Goal: Check status: Check status

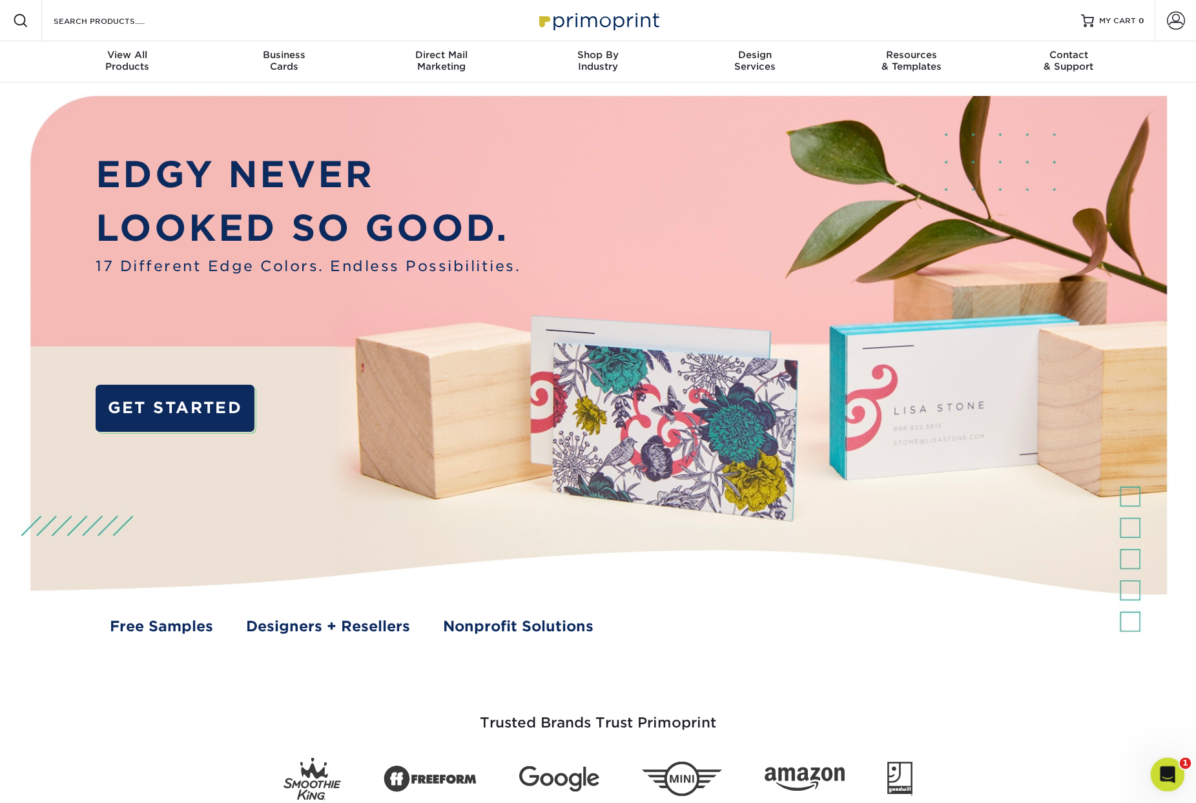
click at [1161, 770] on icon "Open Intercom Messenger" at bounding box center [1165, 773] width 21 height 21
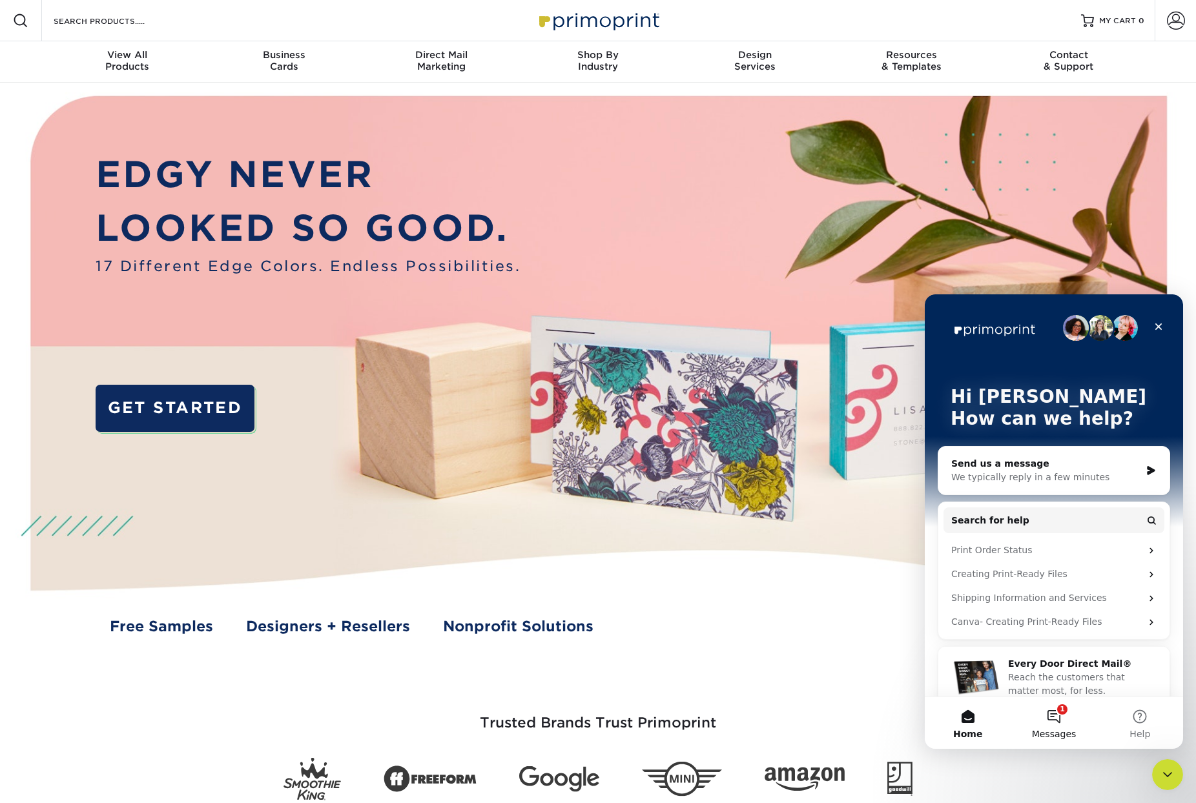
click at [1048, 721] on button "1 Messages" at bounding box center [1054, 724] width 86 height 52
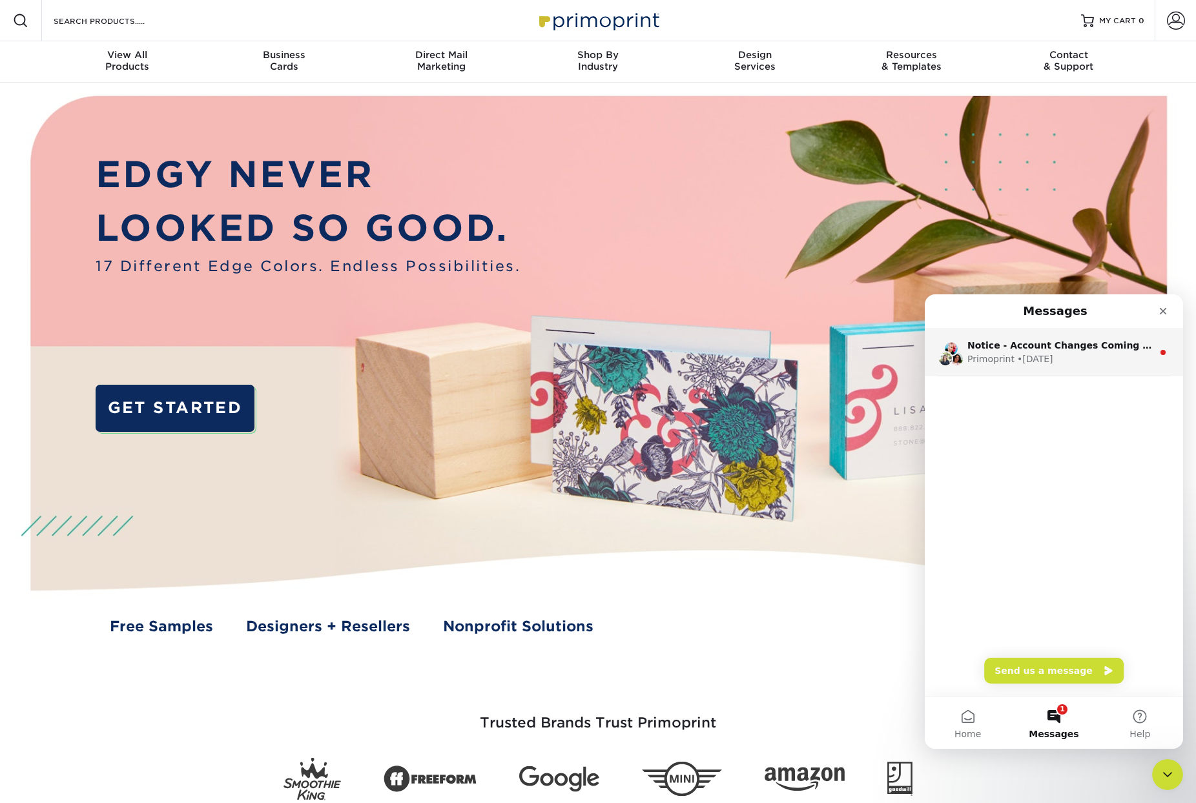
click at [1042, 354] on div "• 2w ago" at bounding box center [1035, 360] width 36 height 14
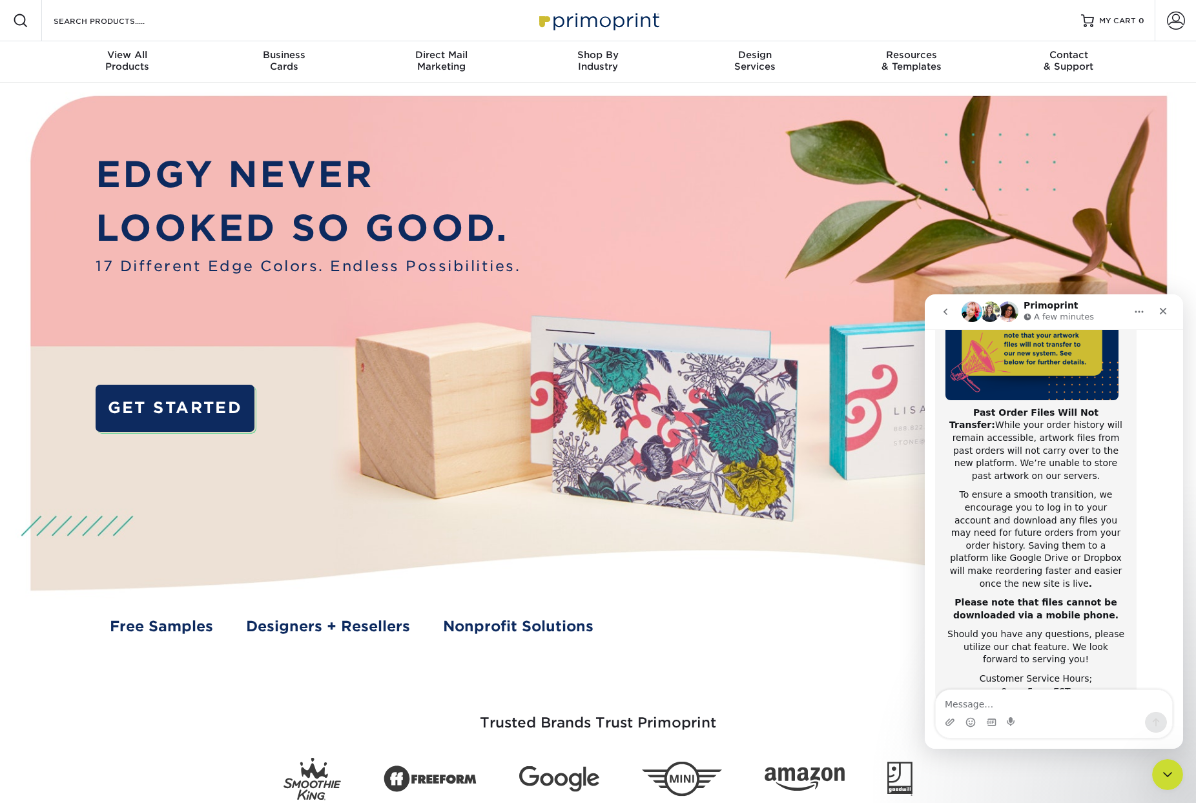
scroll to position [205, 0]
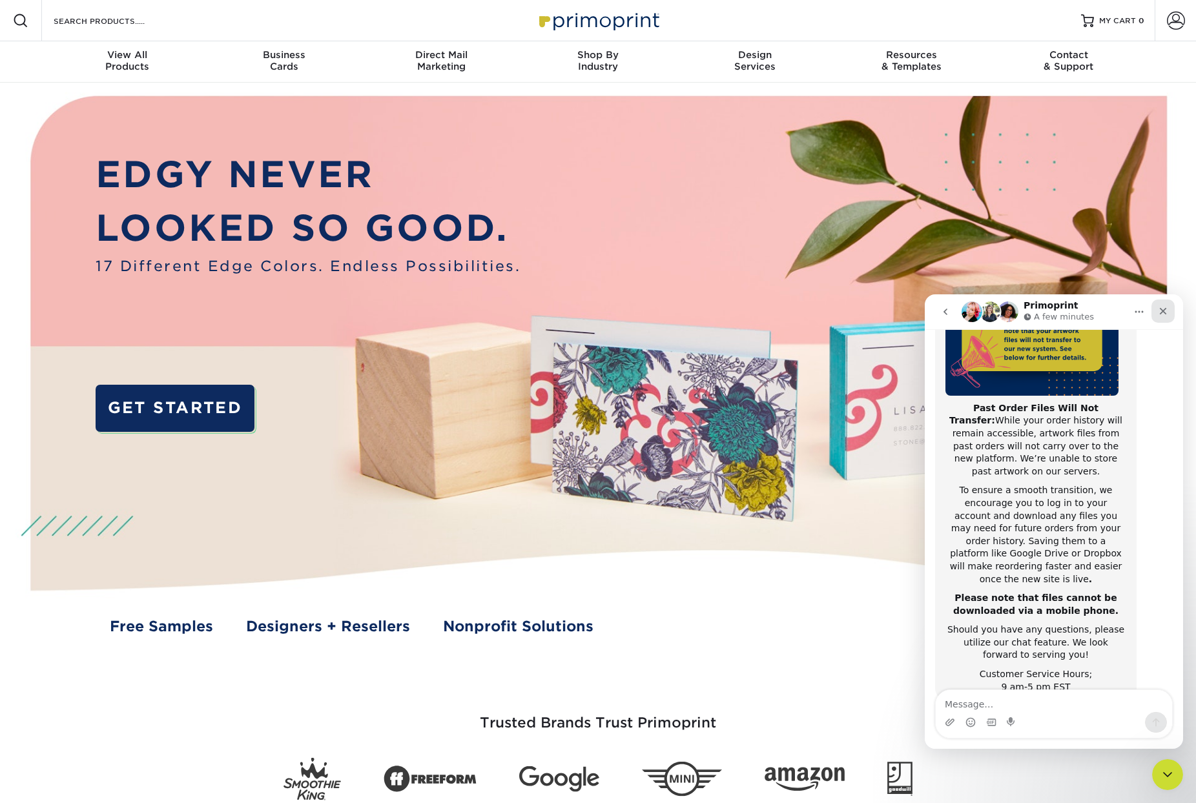
click at [1161, 310] on icon "Close" at bounding box center [1163, 311] width 10 height 10
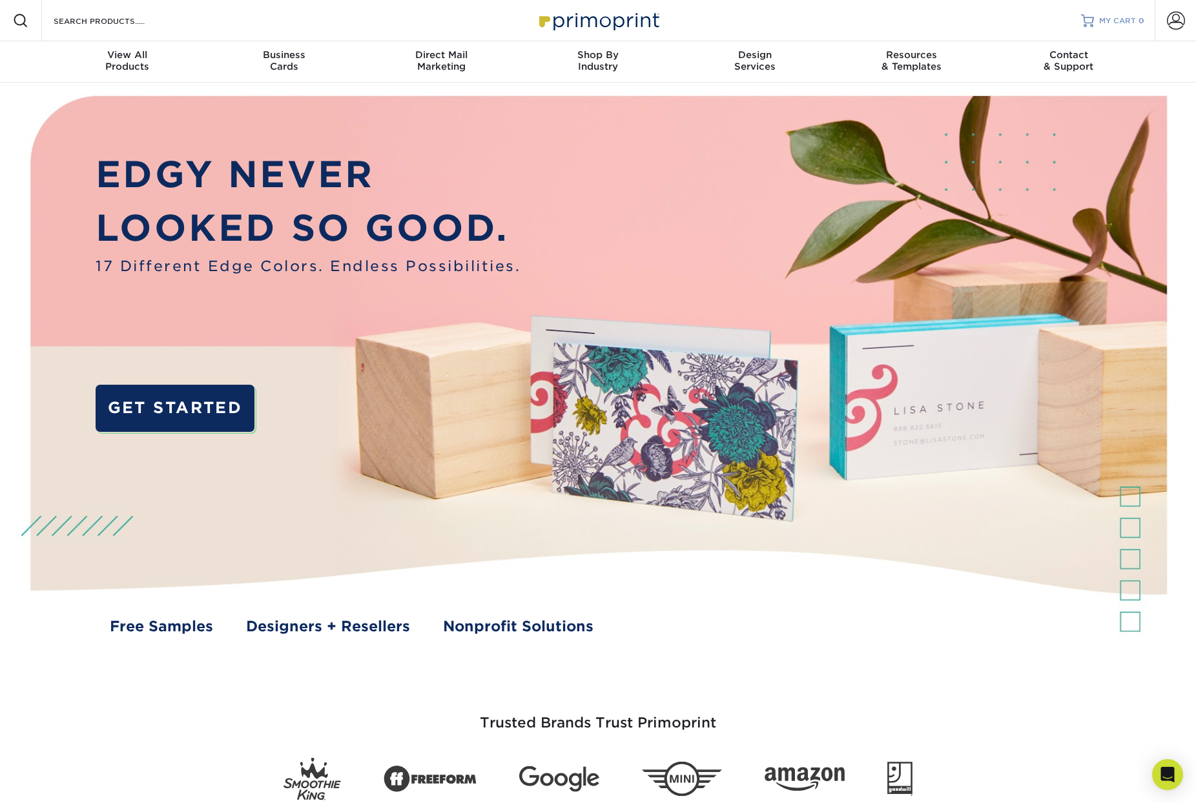
click at [1117, 25] on span "MY CART" at bounding box center [1117, 21] width 37 height 11
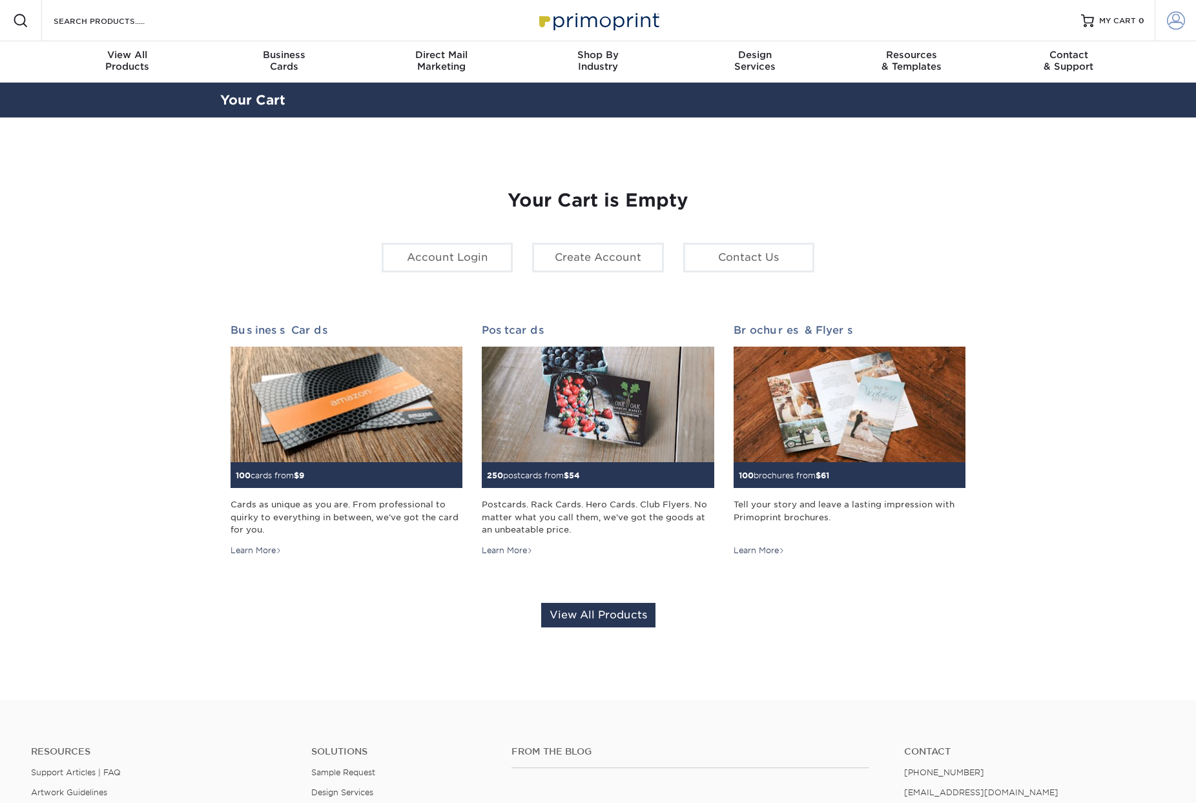
click at [1181, 16] on span at bounding box center [1176, 21] width 18 height 18
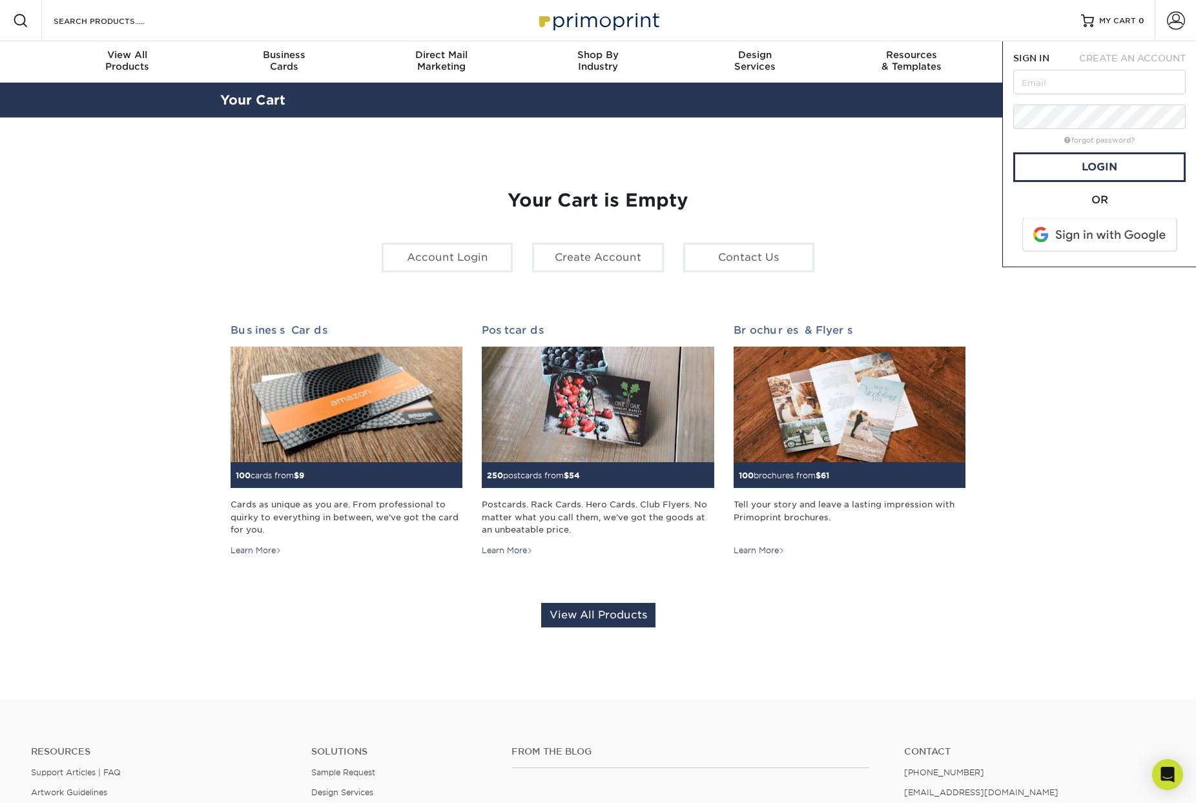
click at [1107, 242] on span at bounding box center [1101, 235] width 165 height 34
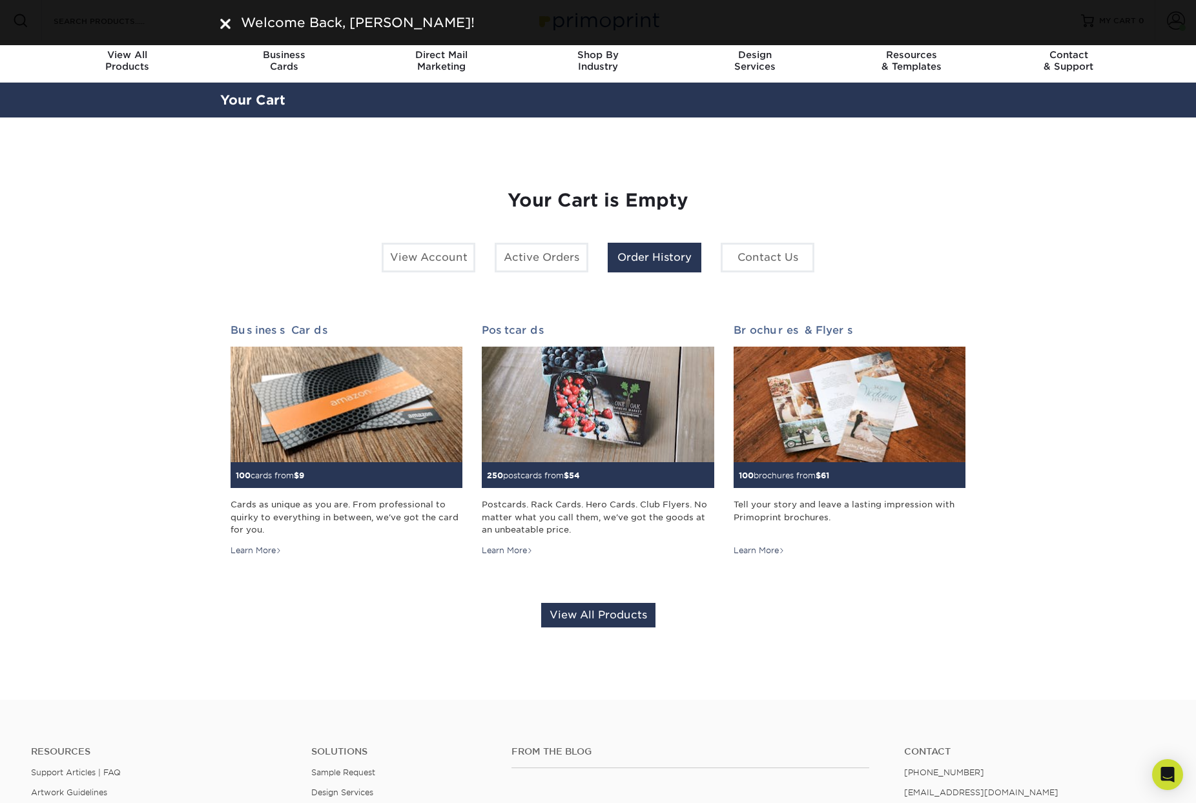
click at [674, 256] on link "Order History" at bounding box center [655, 258] width 94 height 30
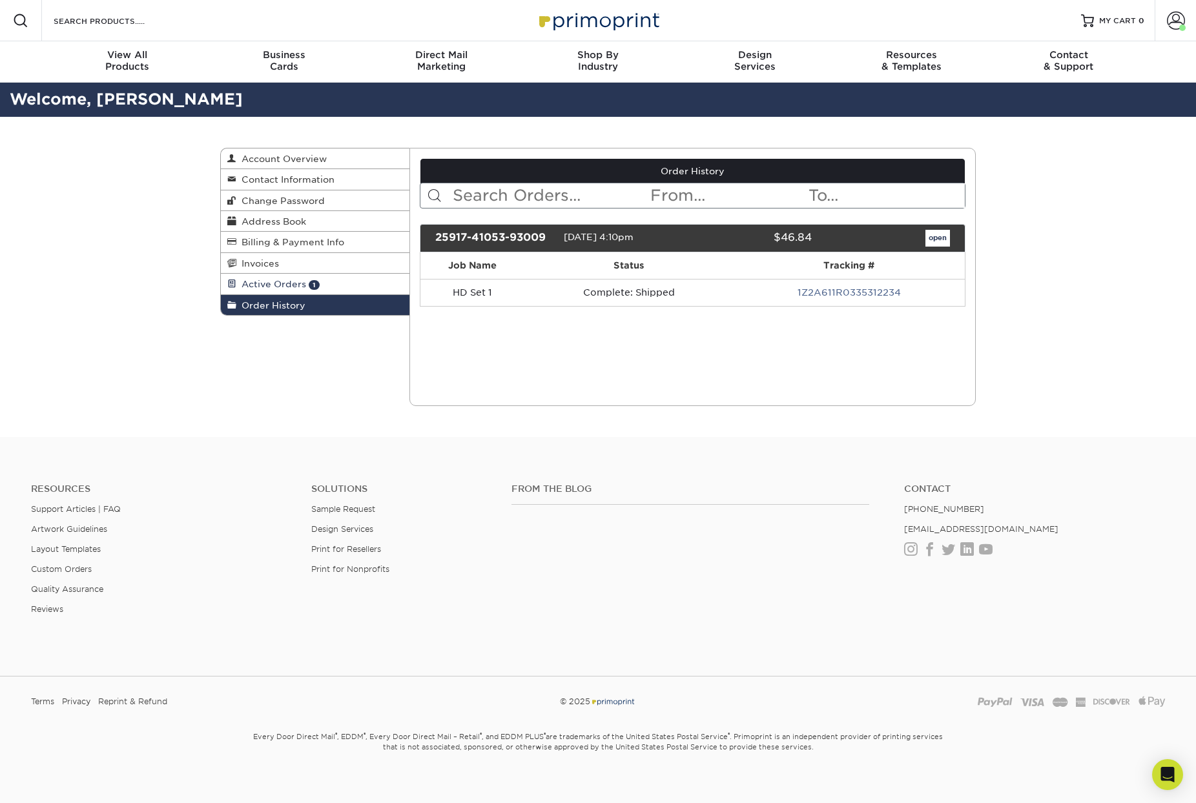
click at [290, 288] on span "Active Orders" at bounding box center [271, 284] width 70 height 10
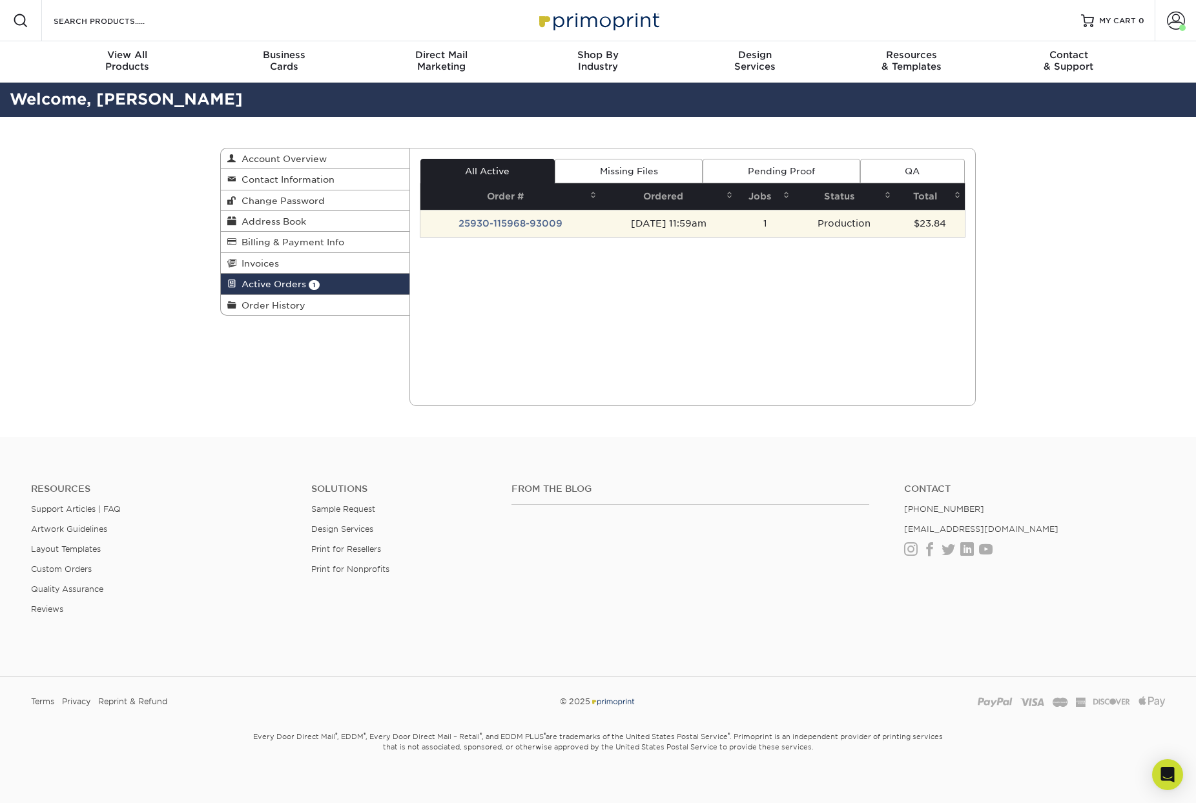
click at [539, 221] on td "25930-115968-93009" at bounding box center [510, 223] width 180 height 27
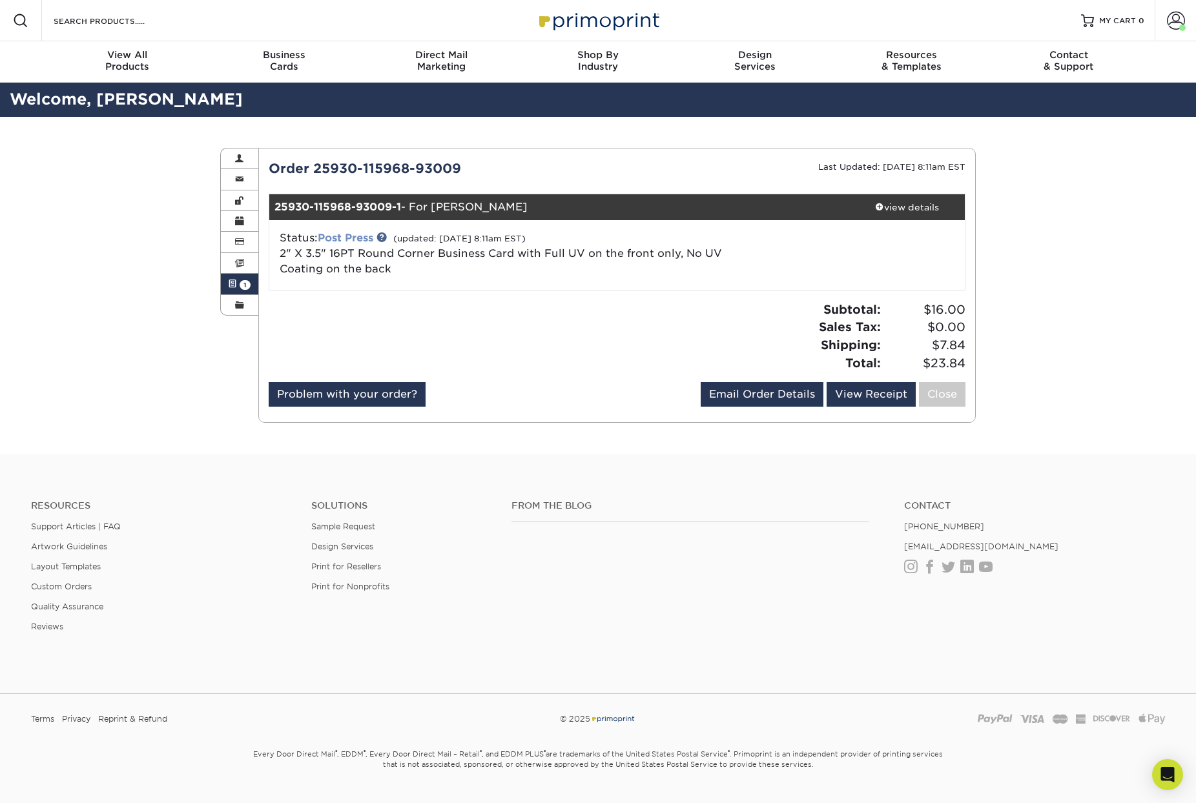
click at [370, 240] on link "Post Press" at bounding box center [346, 238] width 56 height 12
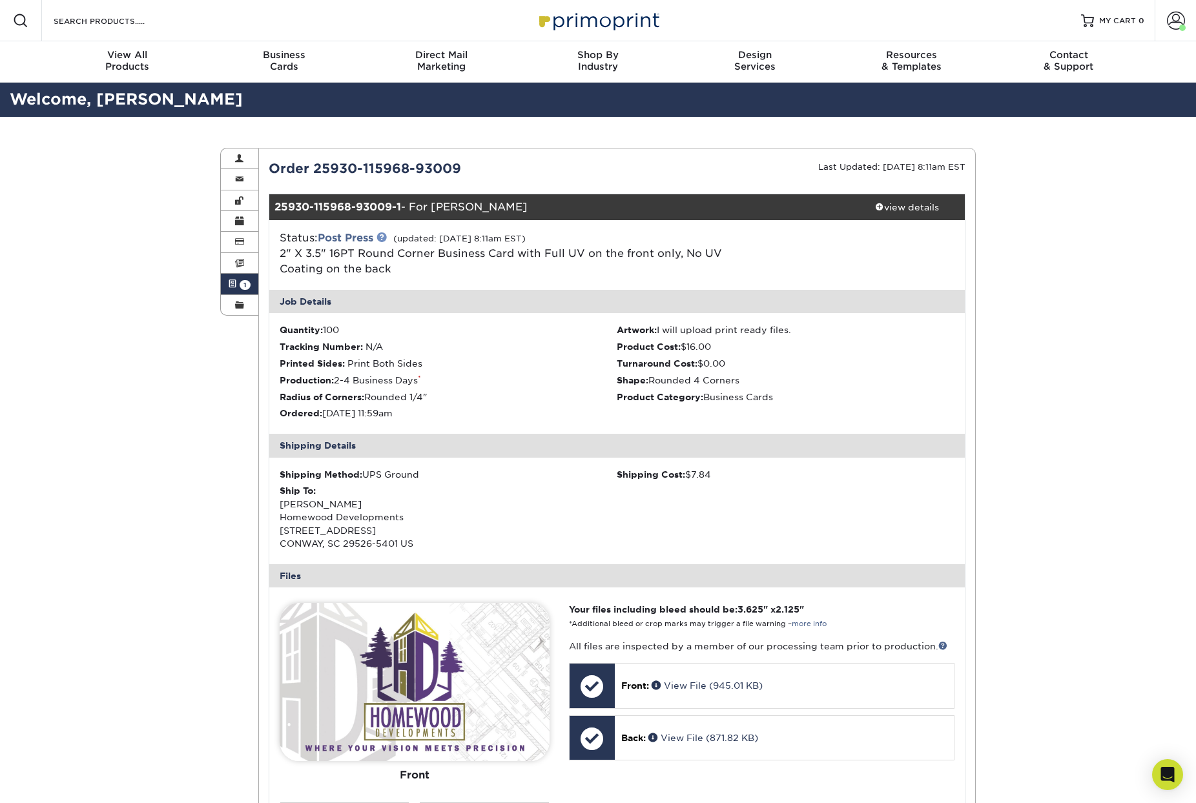
click at [386, 238] on link at bounding box center [382, 237] width 10 height 10
click at [879, 208] on span at bounding box center [879, 206] width 9 height 9
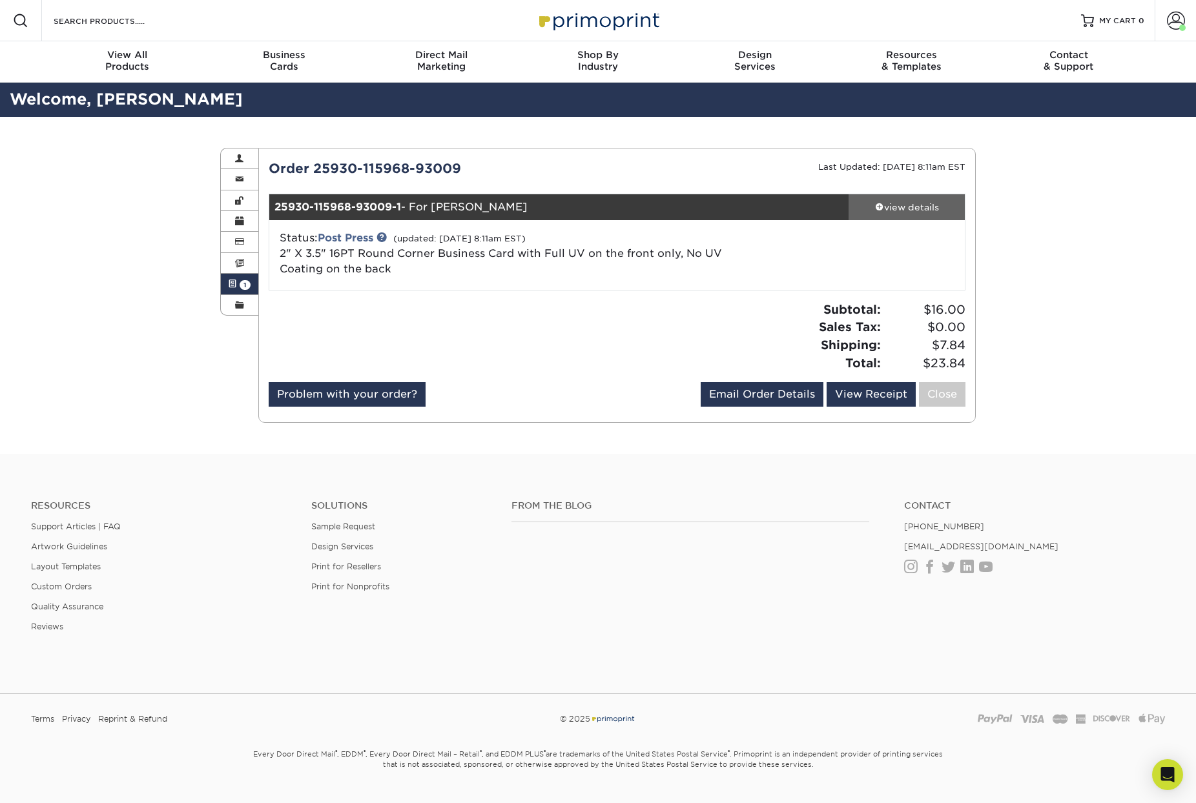
click at [879, 208] on span at bounding box center [879, 206] width 9 height 9
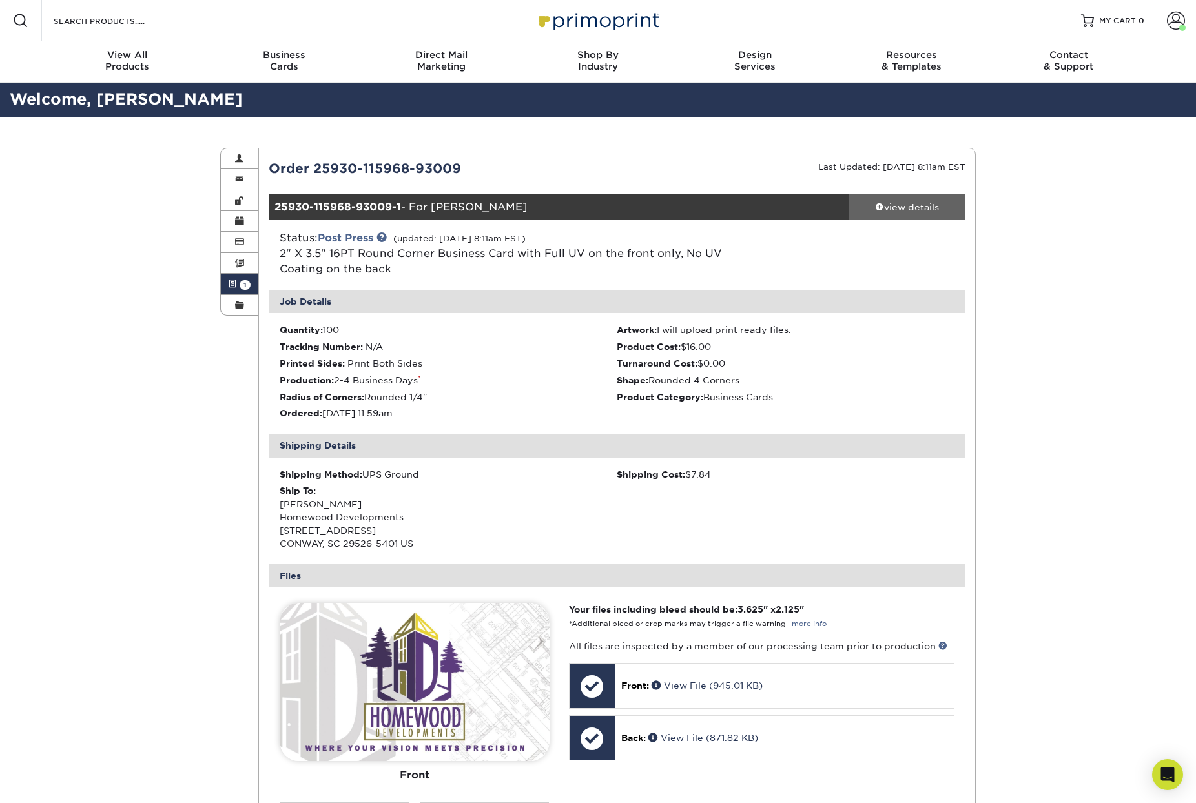
click at [879, 208] on span at bounding box center [879, 206] width 9 height 9
